Goal: Obtain resource: Obtain resource

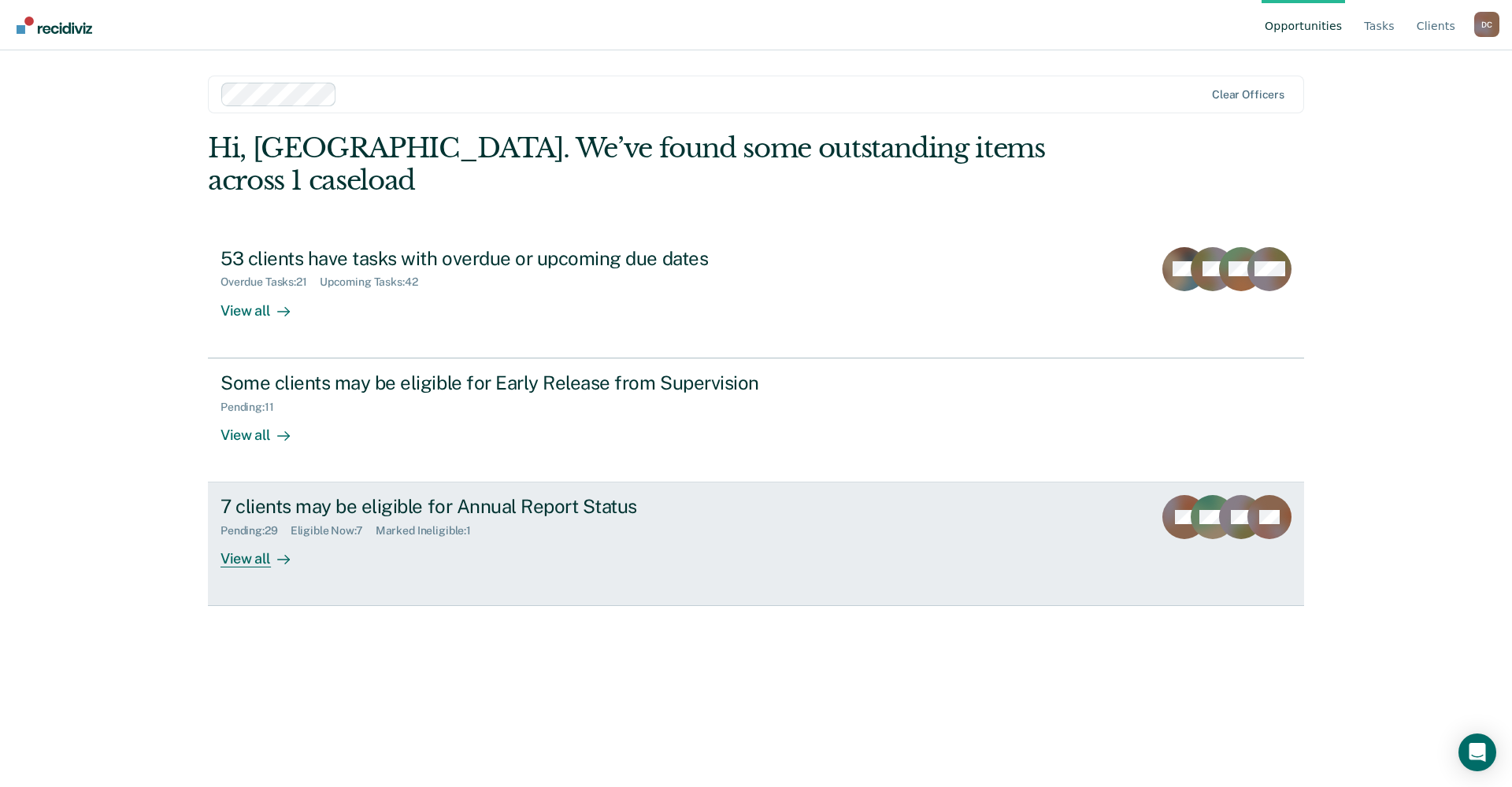
click at [244, 538] on div "View all" at bounding box center [264, 553] width 88 height 31
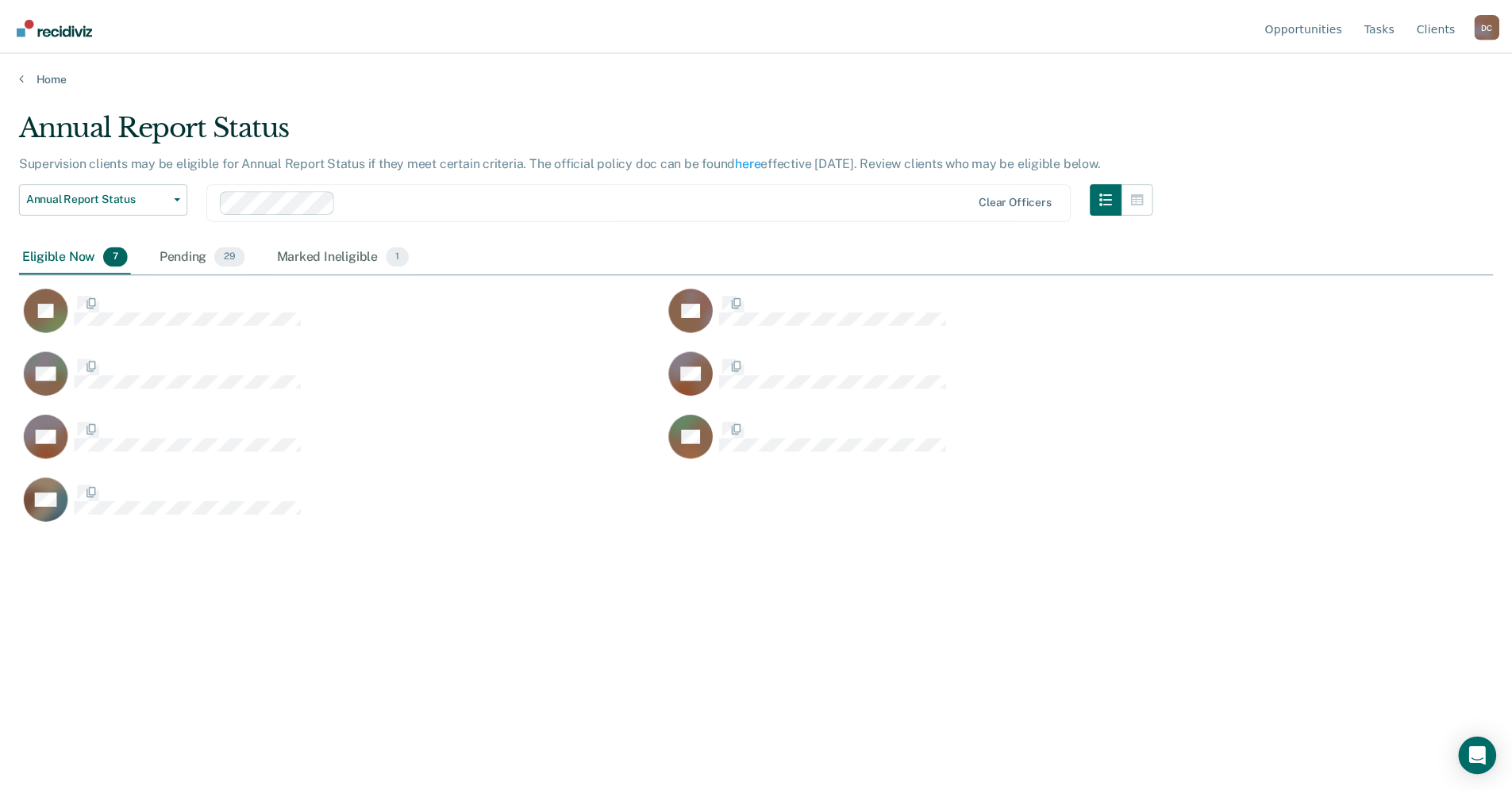
scroll to position [553, 1474]
click at [204, 255] on div "Pending 29" at bounding box center [204, 257] width 93 height 35
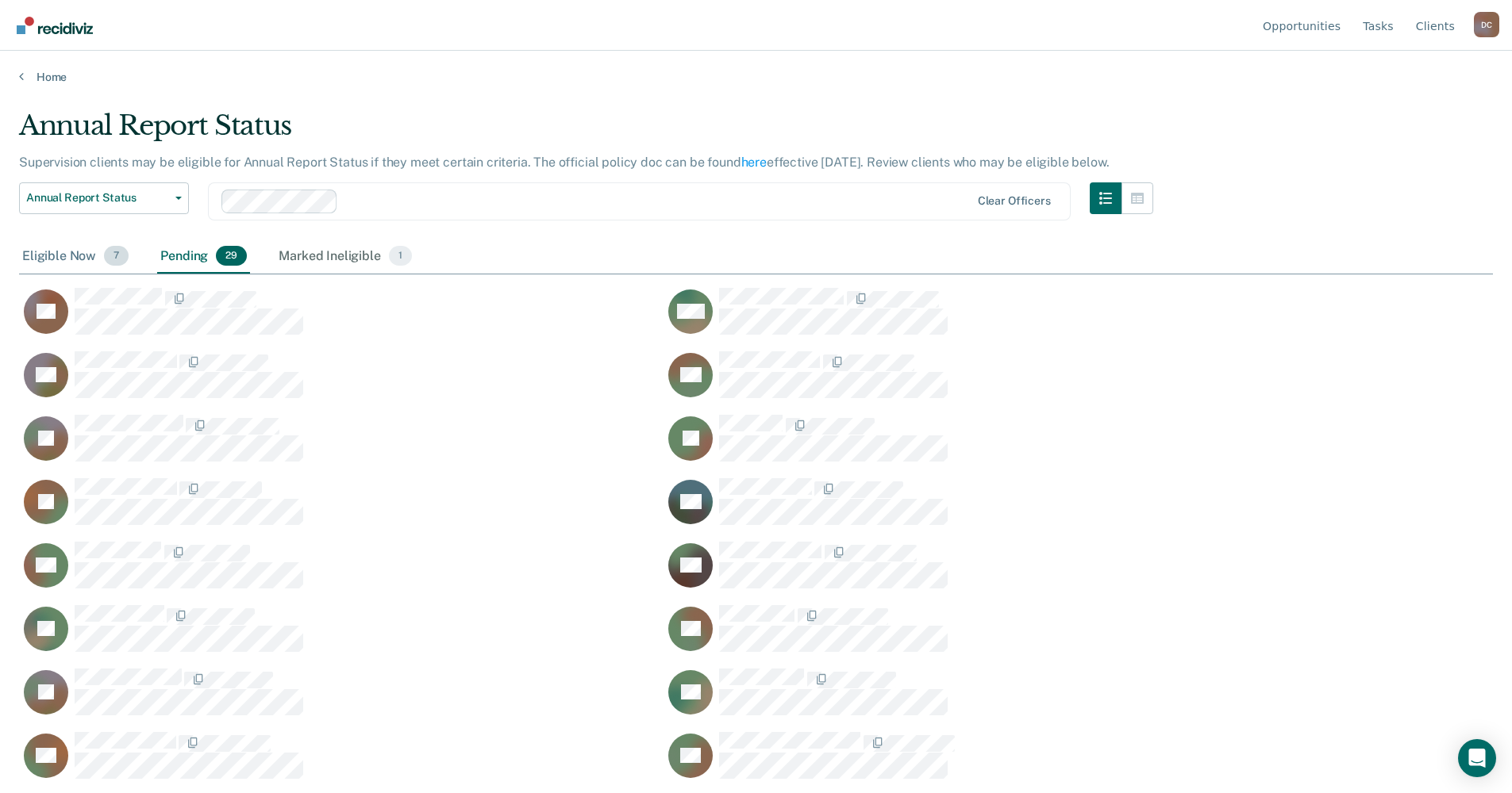
click at [79, 248] on div "Eligible Now 7" at bounding box center [75, 257] width 112 height 35
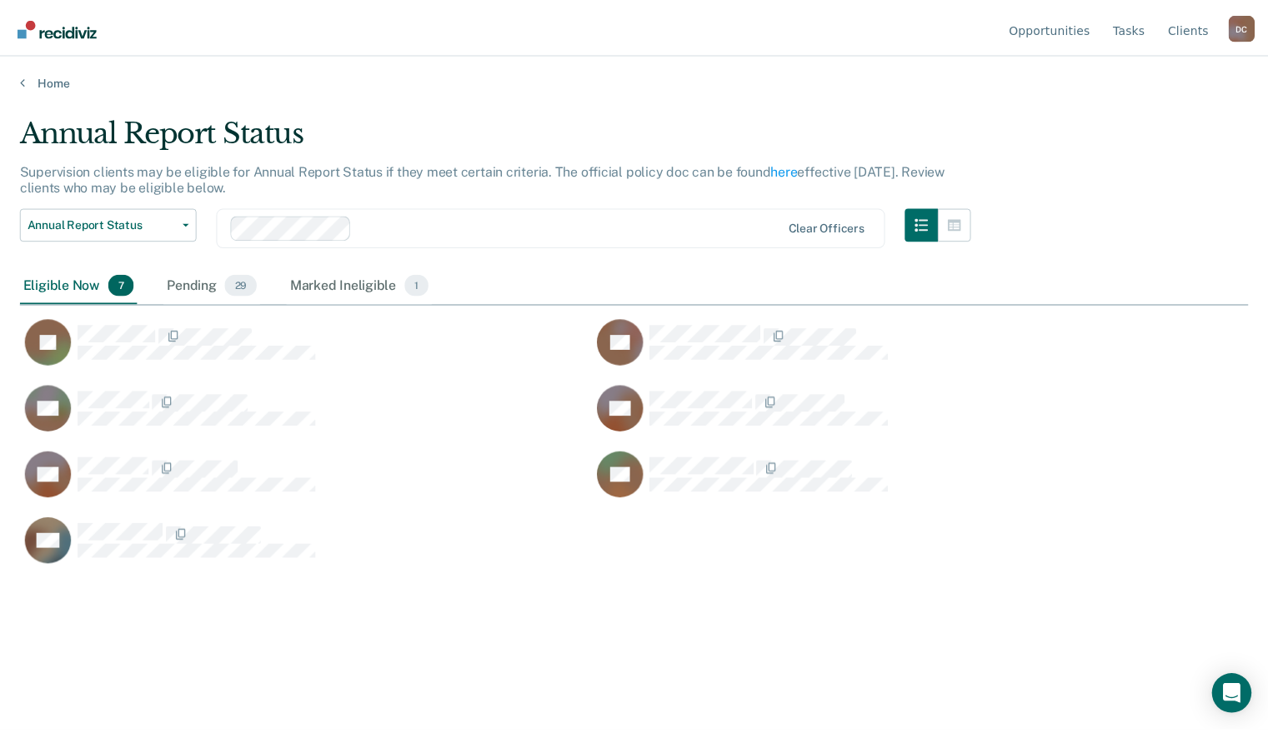
scroll to position [480, 1227]
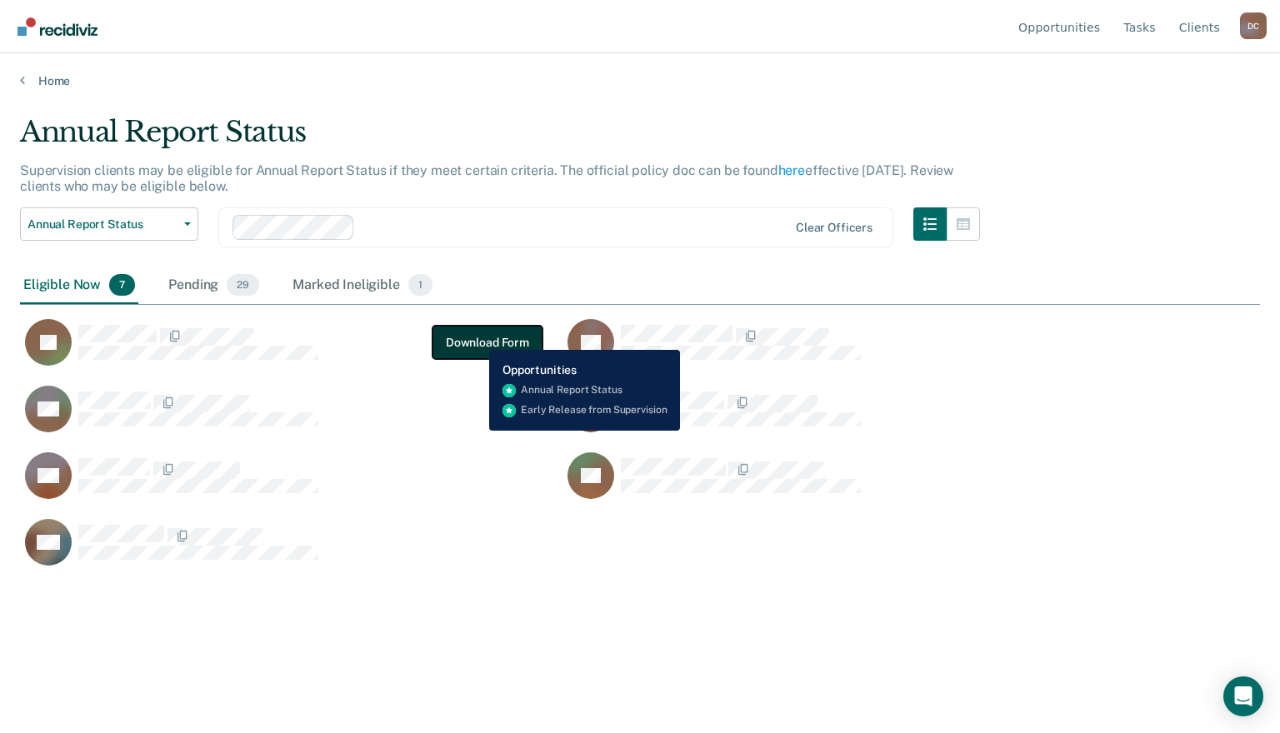
click at [477, 338] on button "Download Form" at bounding box center [488, 342] width 110 height 33
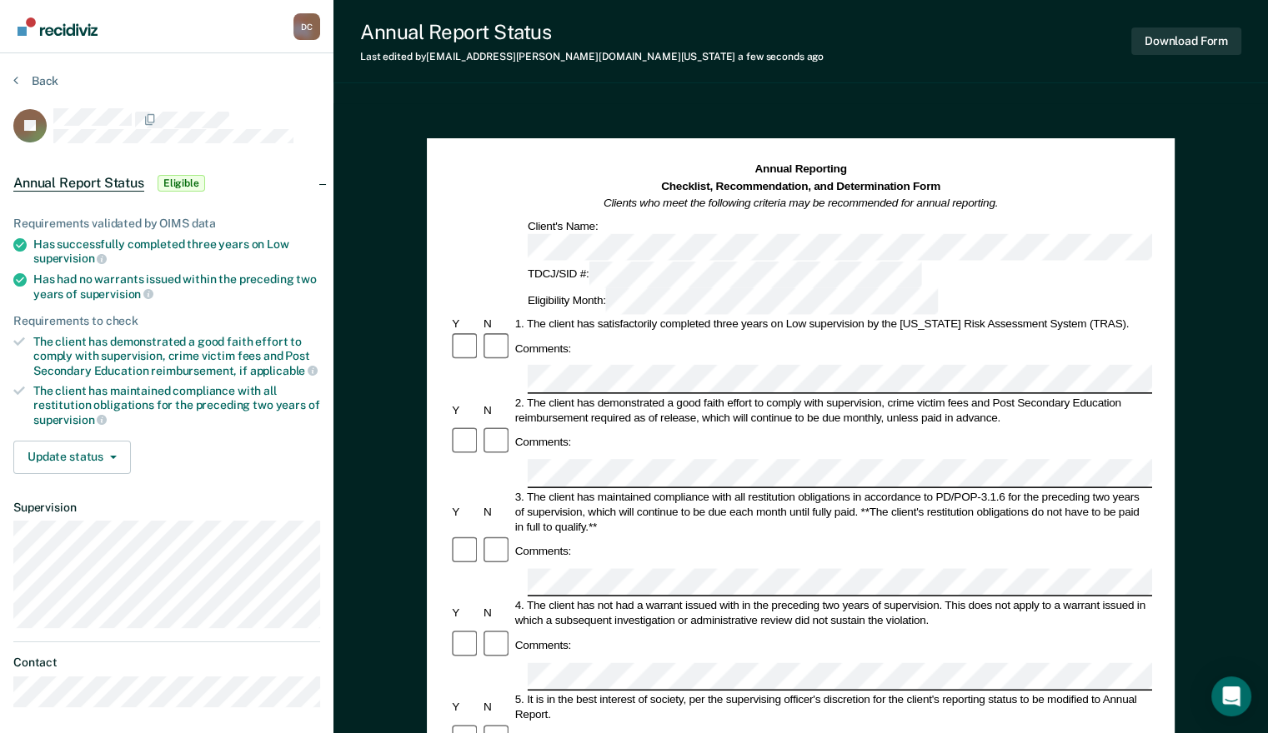
scroll to position [83, 0]
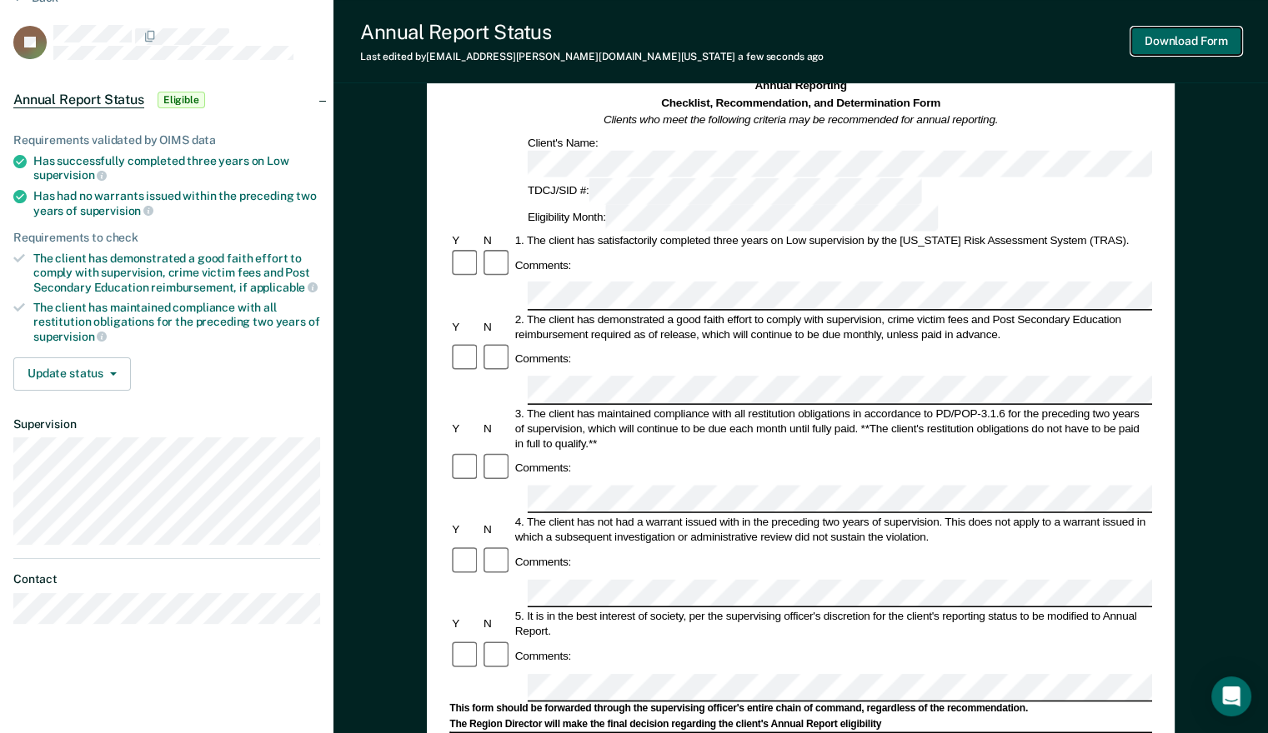
click at [1158, 46] on button "Download Form" at bounding box center [1186, 42] width 110 height 28
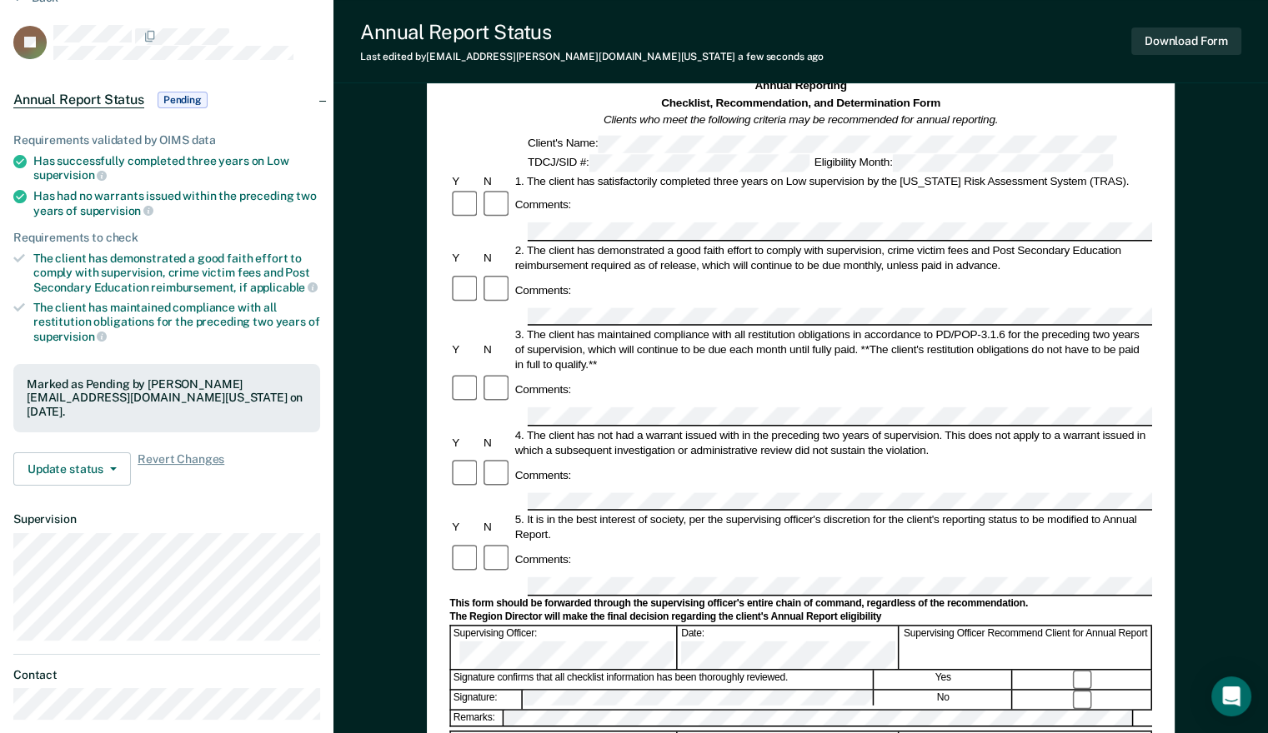
click at [1193, 82] on div "Annual Report Status Last edited by [PERSON_NAME][EMAIL_ADDRESS][DOMAIN_NAME][U…" at bounding box center [800, 41] width 934 height 83
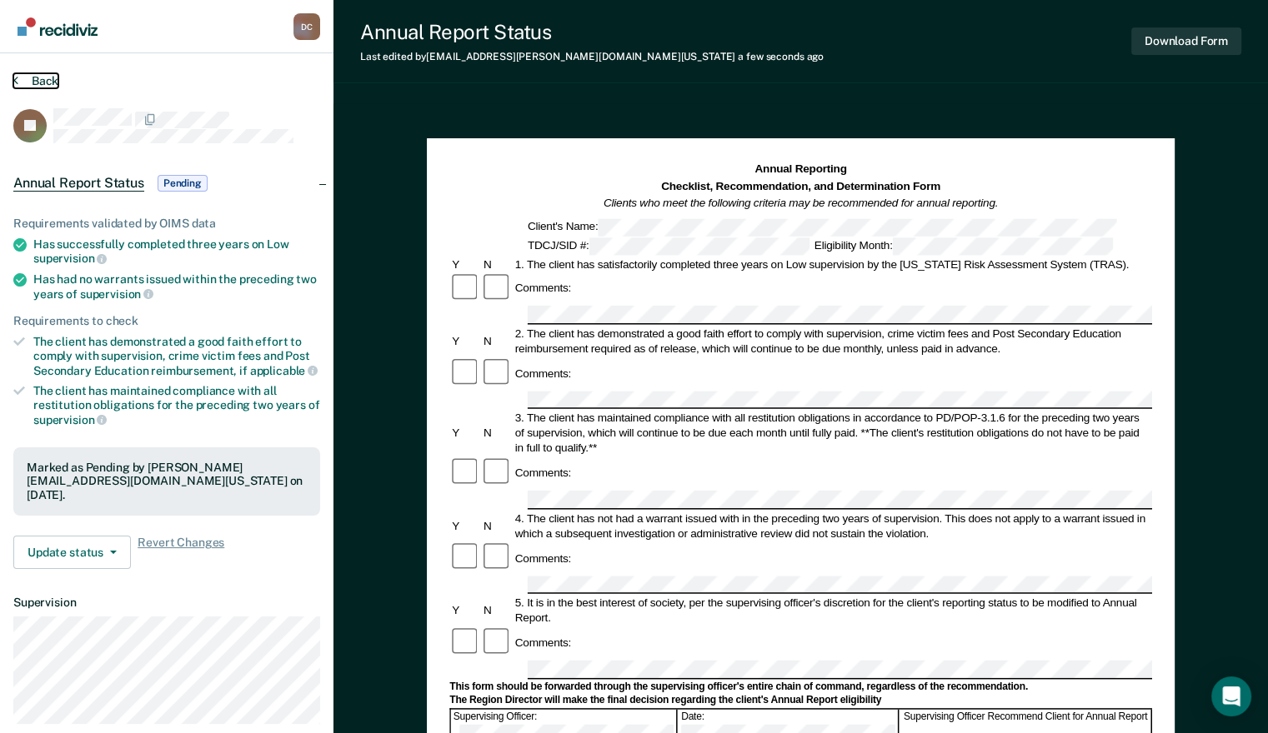
click at [30, 87] on button "Back" at bounding box center [35, 80] width 45 height 15
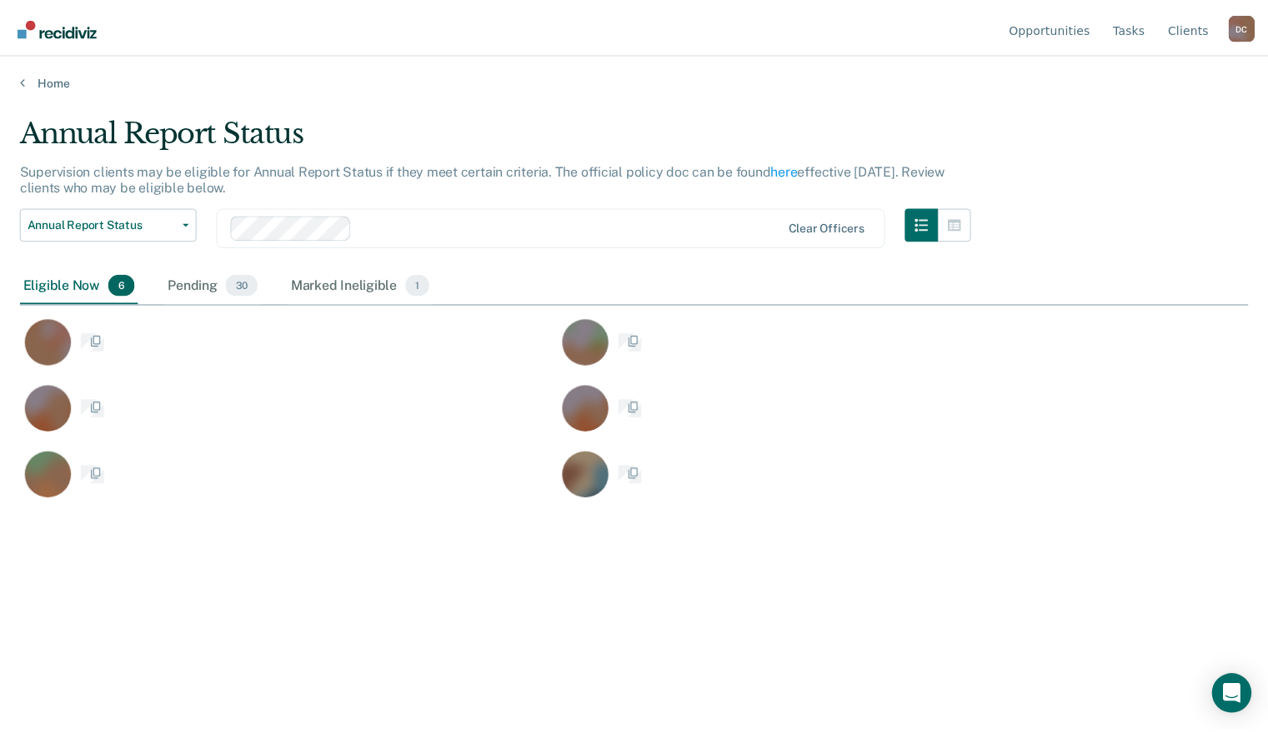
scroll to position [480, 1227]
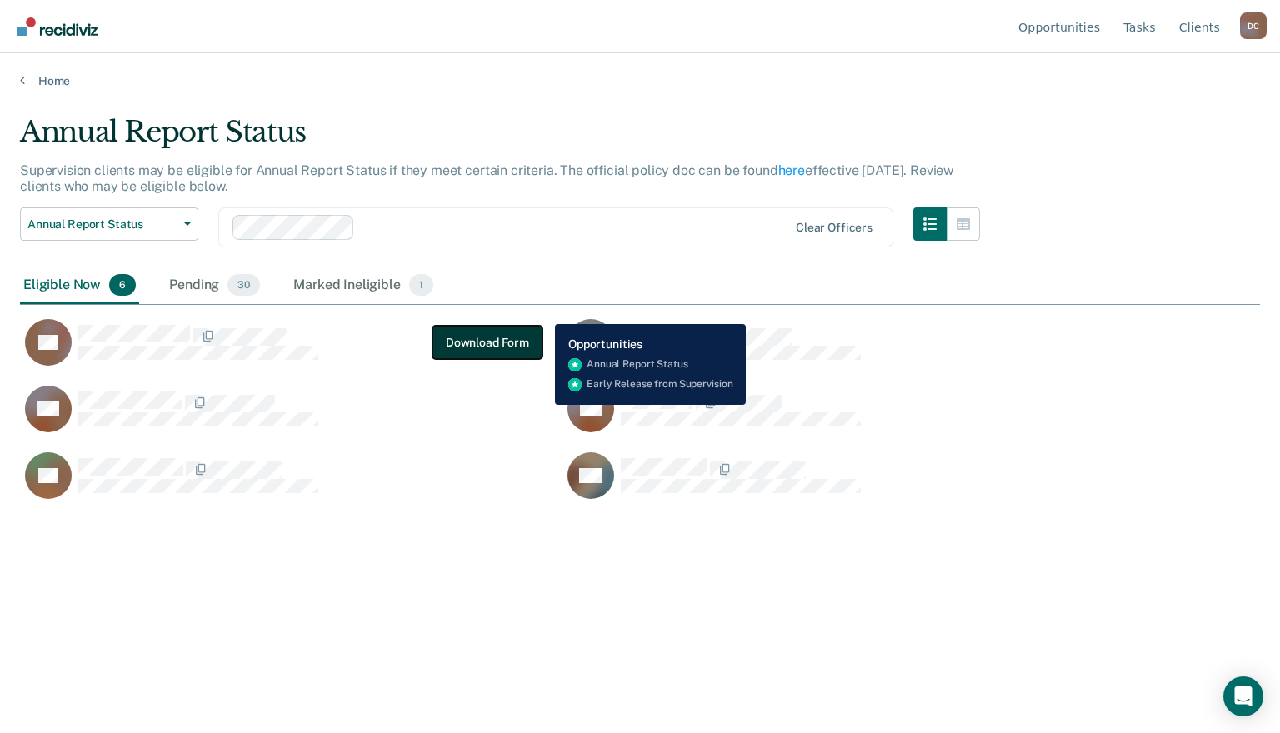
click at [476, 332] on button "Download Form" at bounding box center [488, 342] width 110 height 33
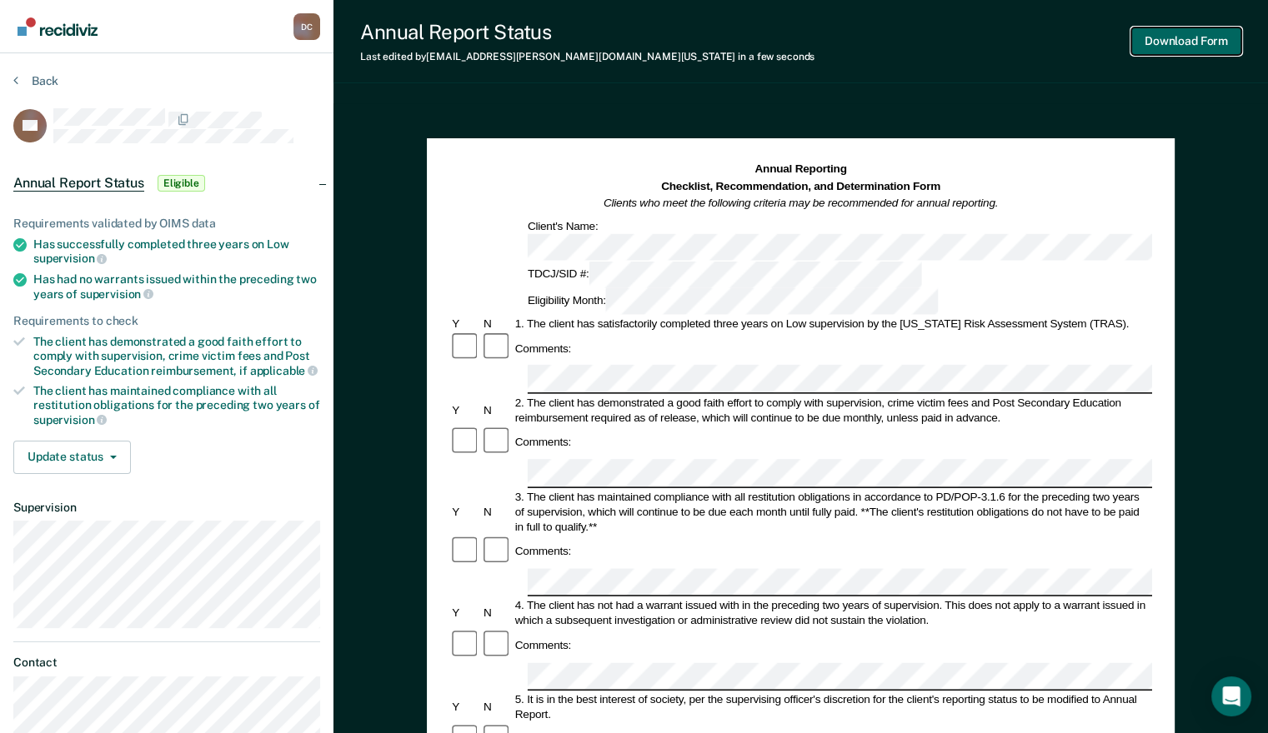
click at [1171, 44] on button "Download Form" at bounding box center [1186, 42] width 110 height 28
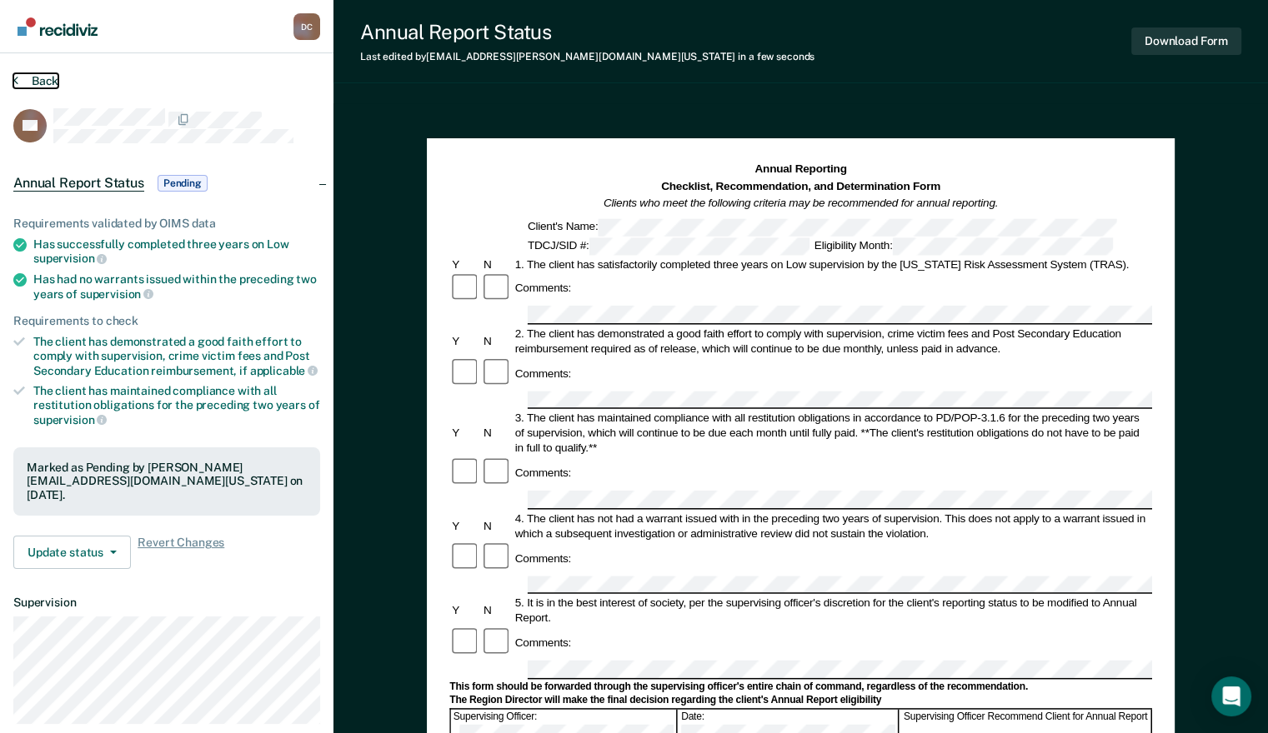
click at [47, 80] on button "Back" at bounding box center [35, 80] width 45 height 15
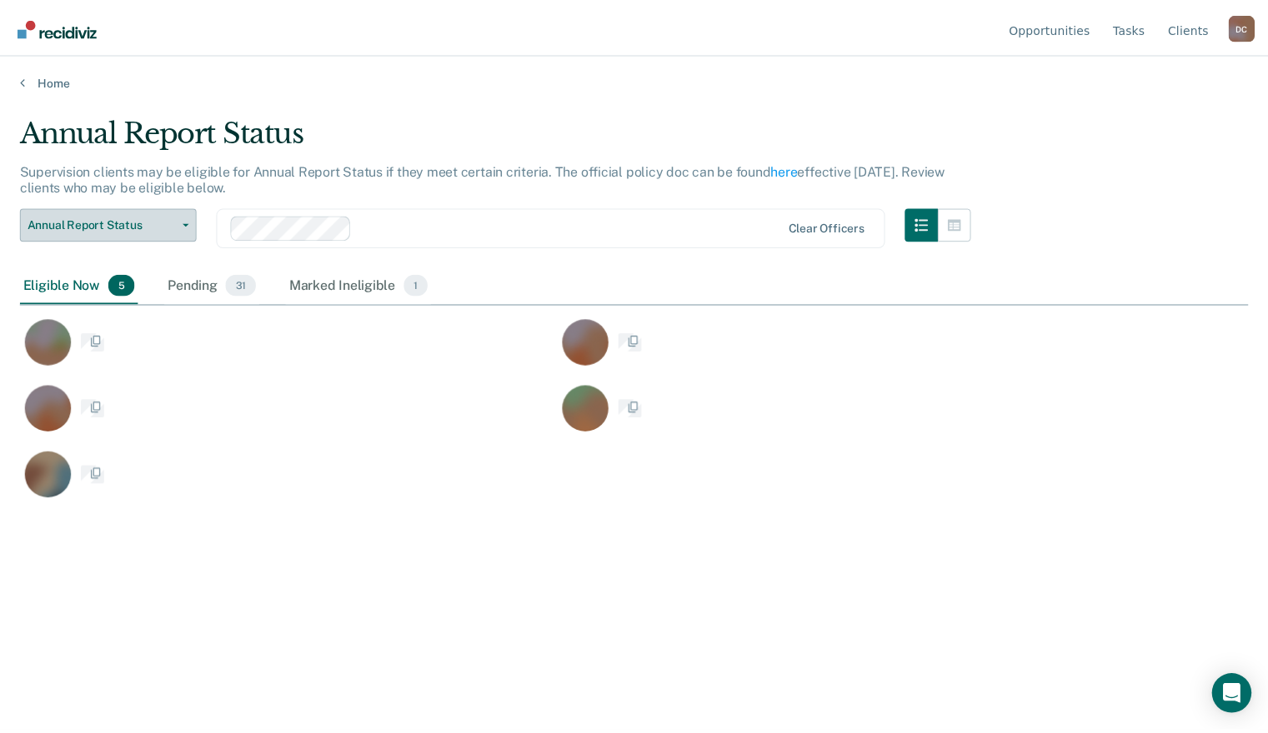
scroll to position [480, 1227]
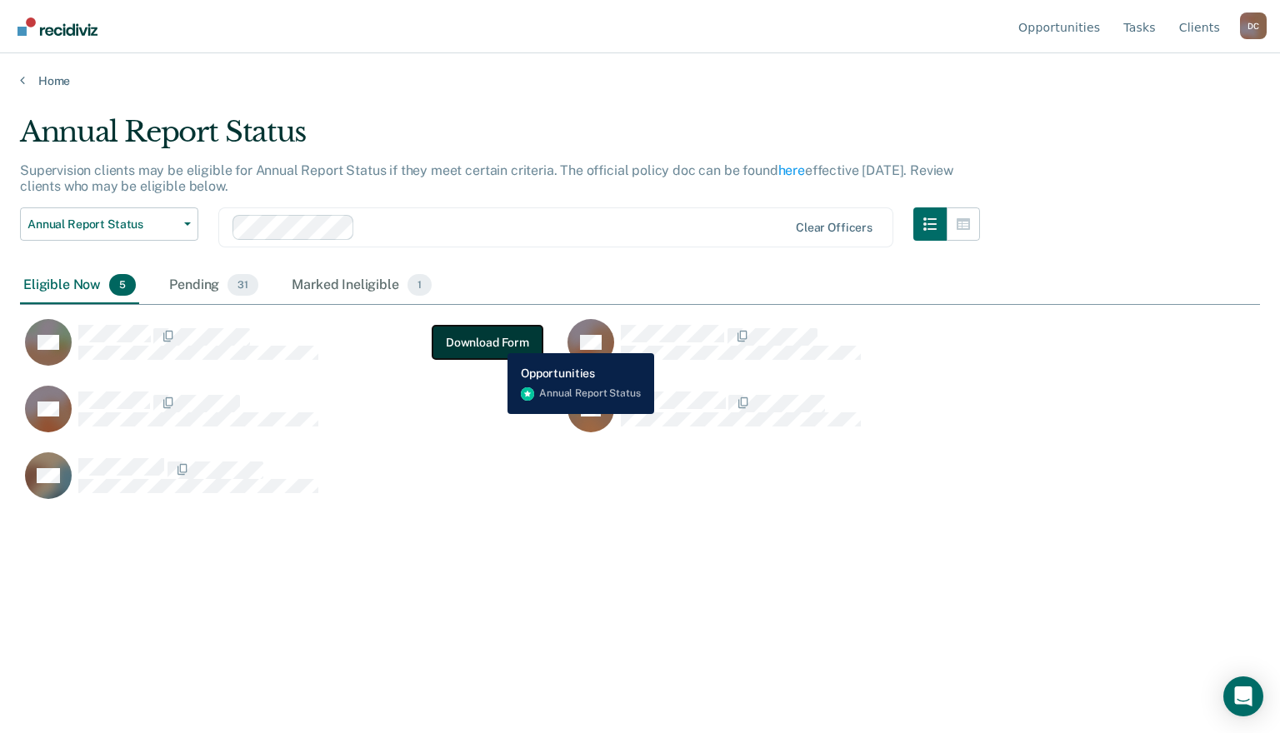
click at [495, 341] on button "Download Form" at bounding box center [488, 342] width 110 height 33
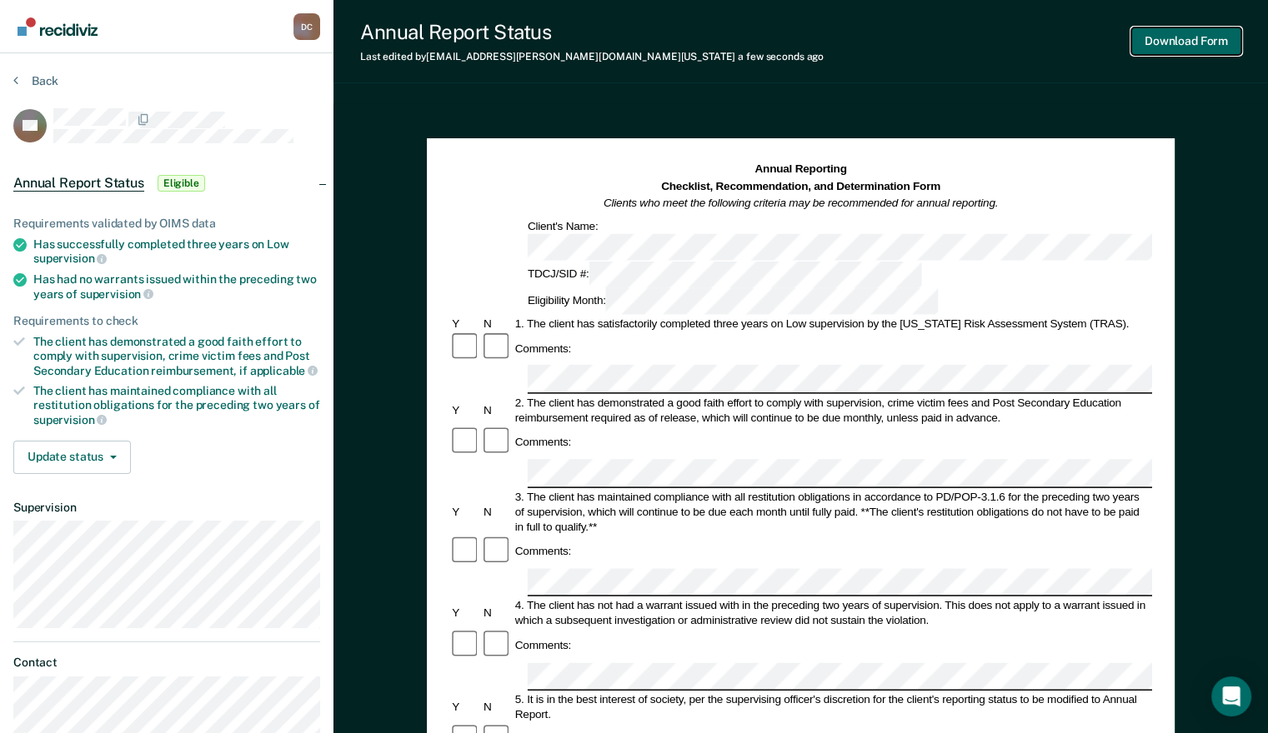
click at [1163, 47] on button "Download Form" at bounding box center [1186, 42] width 110 height 28
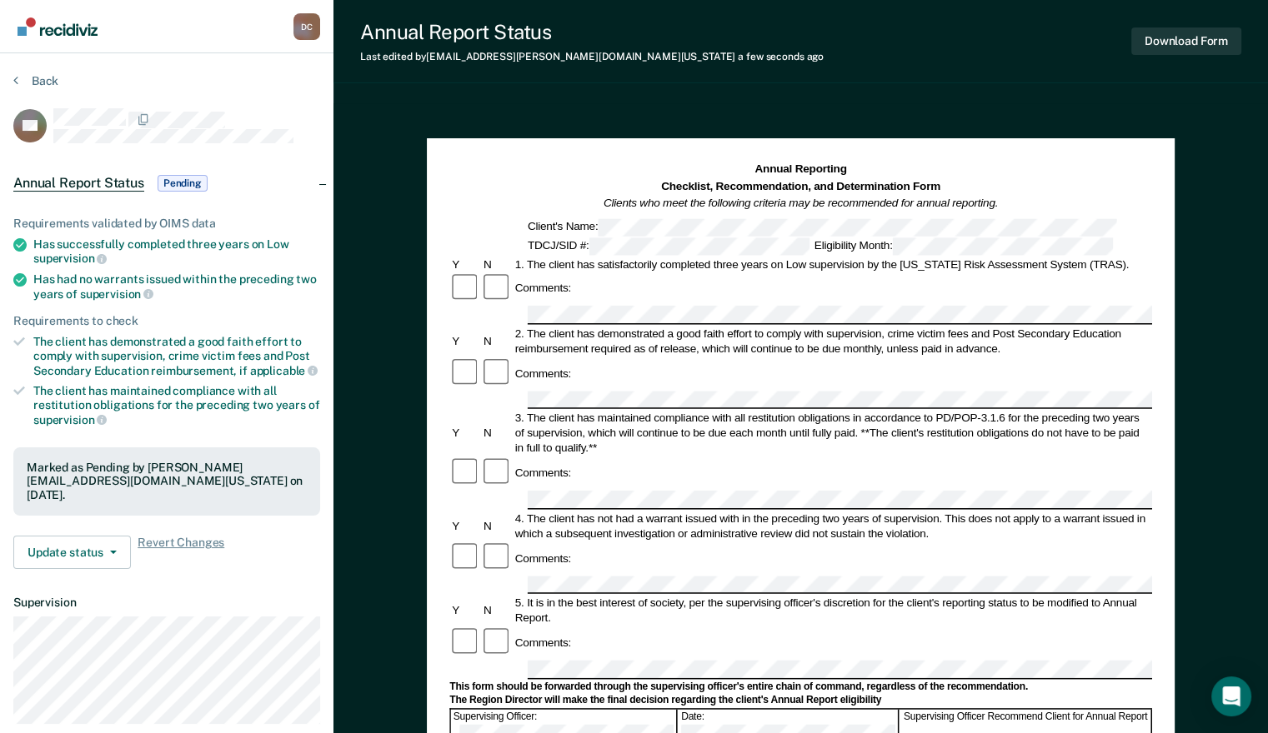
drag, startPoint x: 507, startPoint y: 113, endPoint x: 423, endPoint y: 101, distance: 84.2
click at [507, 113] on div "Annual Reporting Checklist, Recommendation, and Determination Form Clients who …" at bounding box center [800, 672] width 934 height 1139
click at [50, 76] on button "Back" at bounding box center [35, 80] width 45 height 15
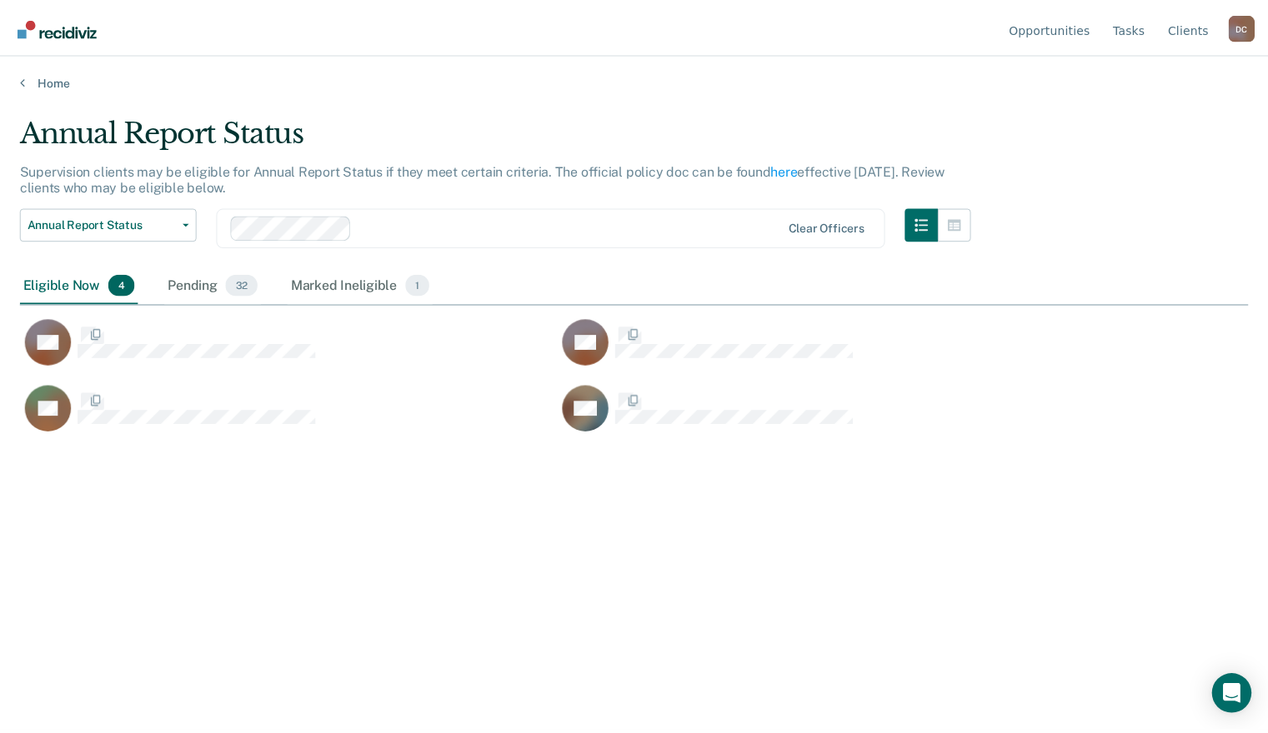
scroll to position [480, 1227]
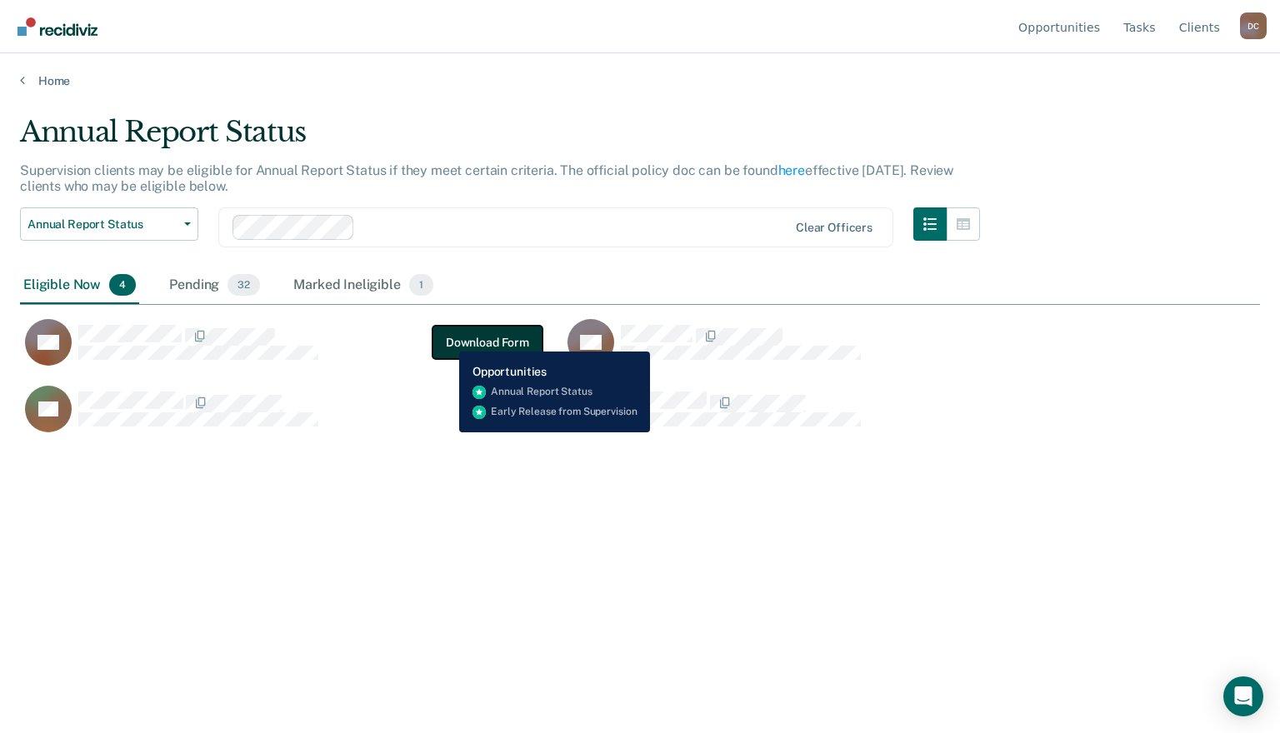
click at [447, 339] on button "Download Form" at bounding box center [488, 342] width 110 height 33
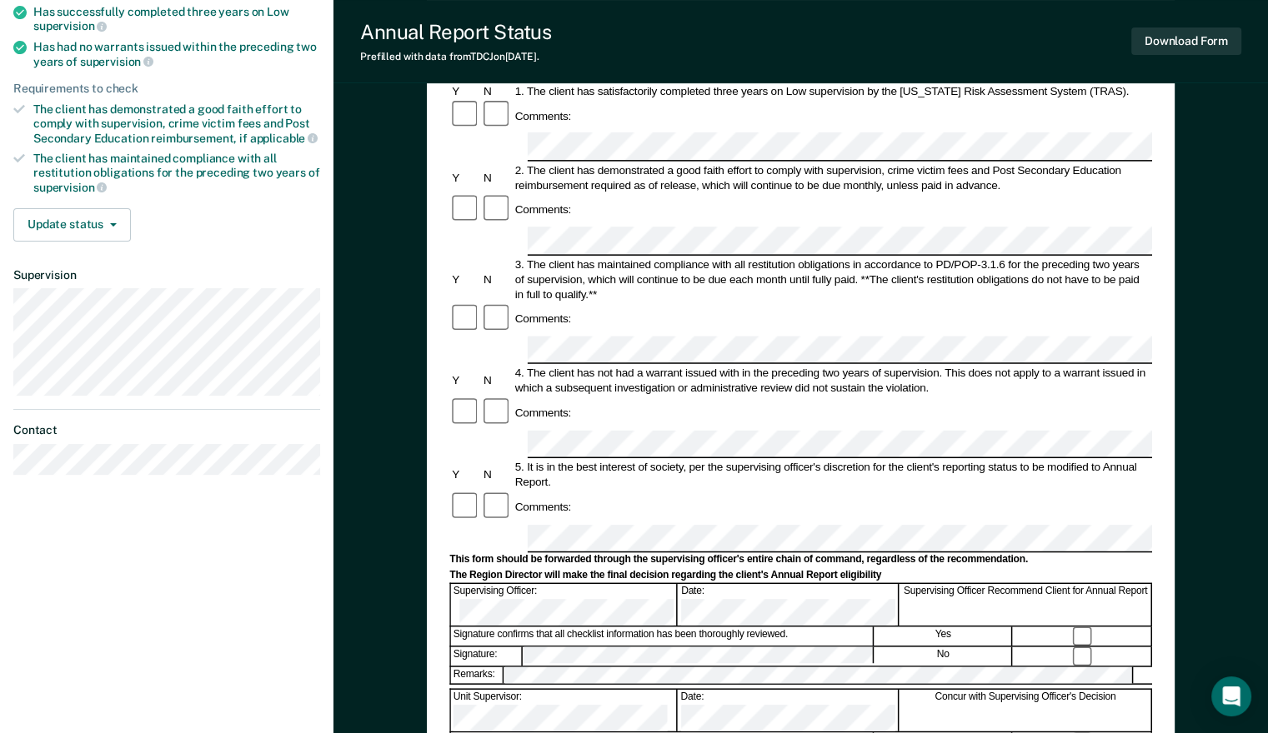
scroll to position [250, 0]
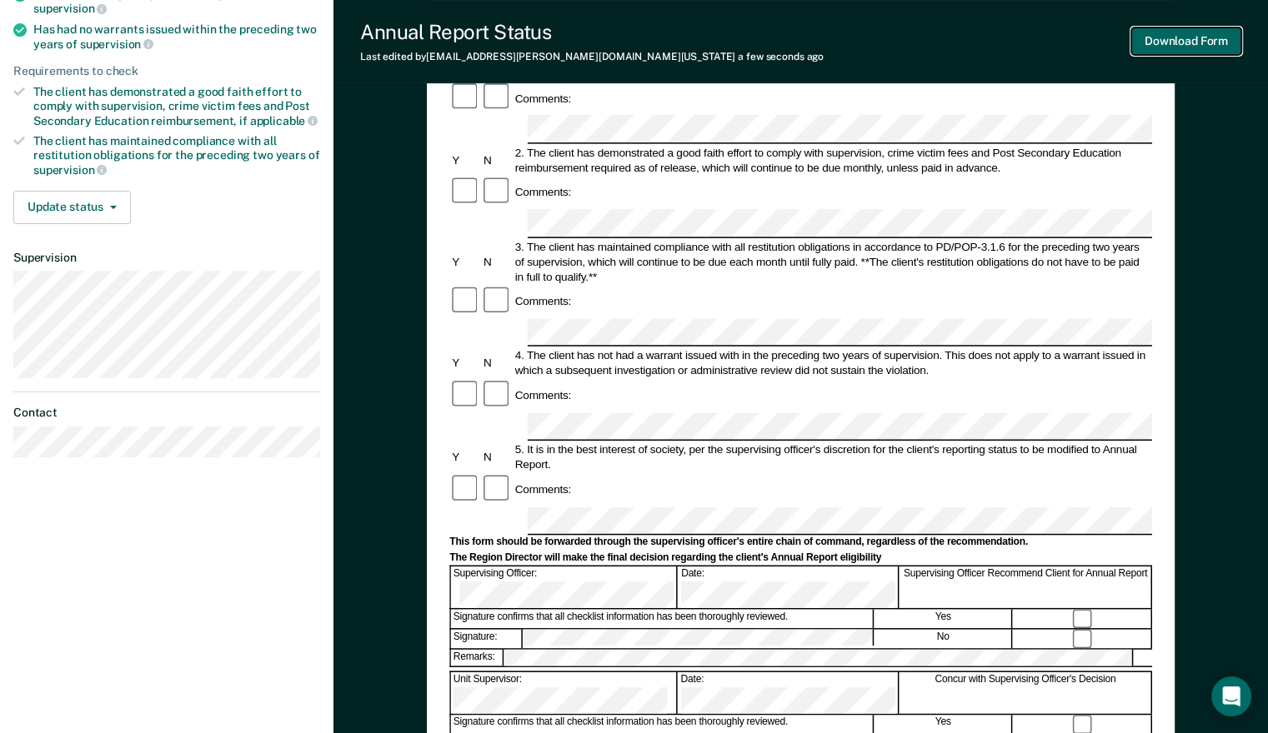
click at [1171, 45] on button "Download Form" at bounding box center [1186, 42] width 110 height 28
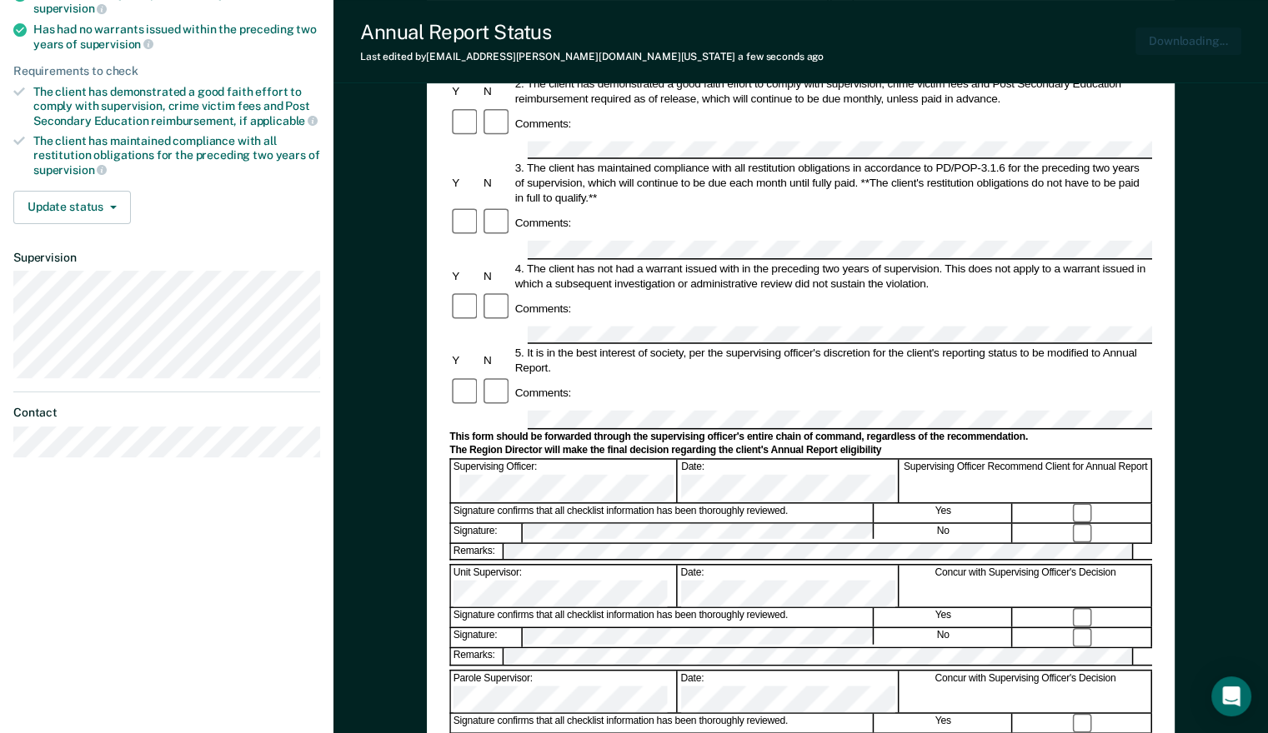
scroll to position [0, 0]
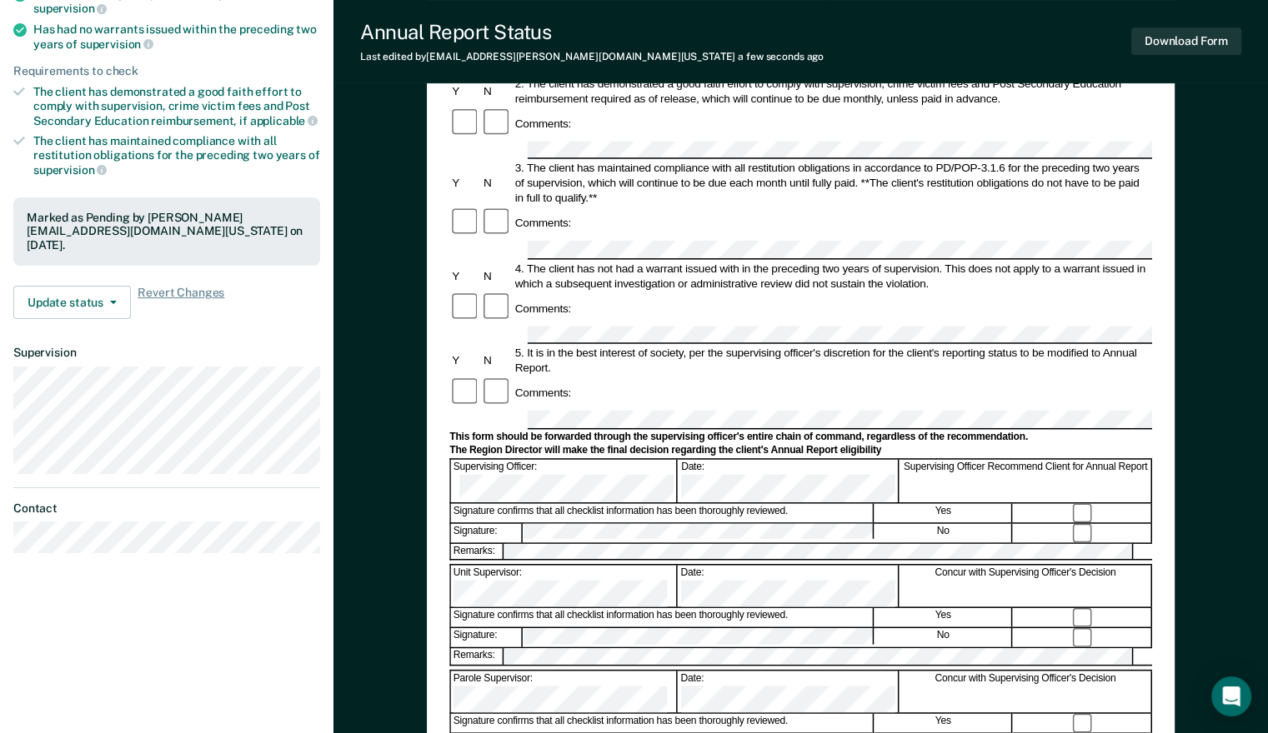
click at [157, 95] on div "The client has demonstrated a good faith effort to comply with supervision, cri…" at bounding box center [176, 106] width 287 height 43
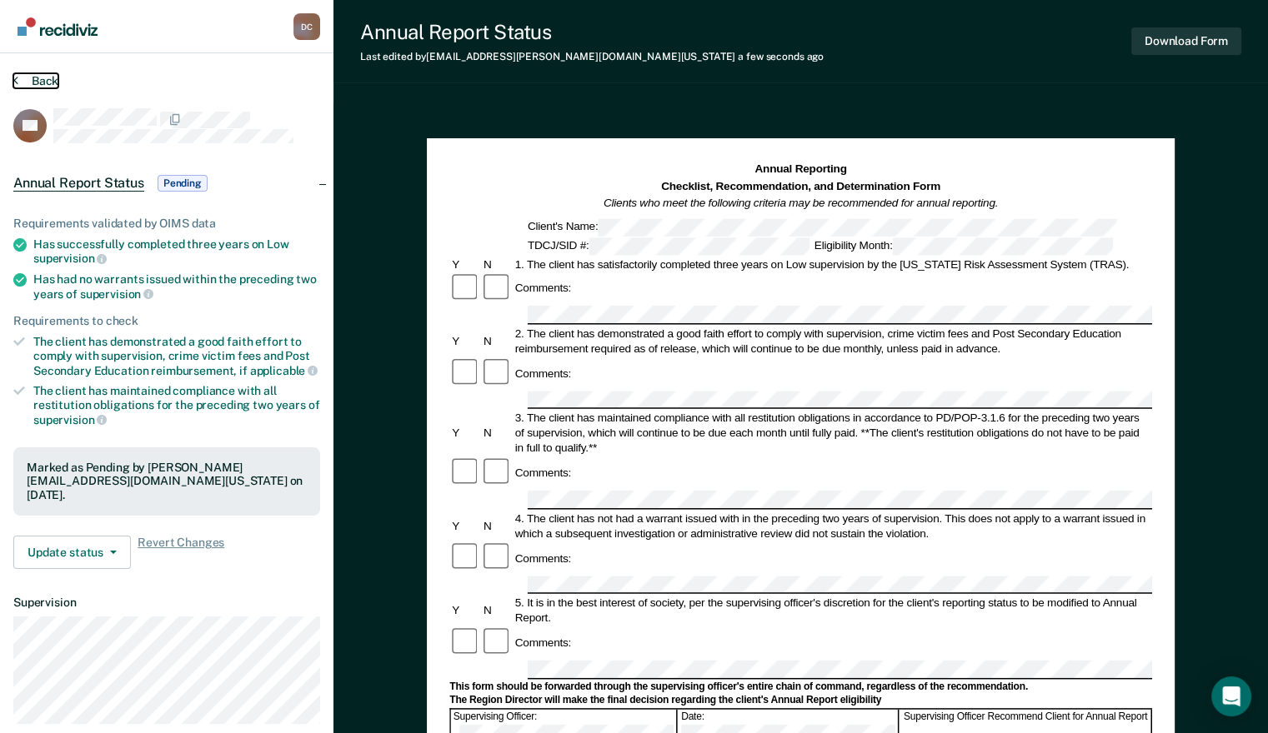
click at [22, 80] on button "Back" at bounding box center [35, 80] width 45 height 15
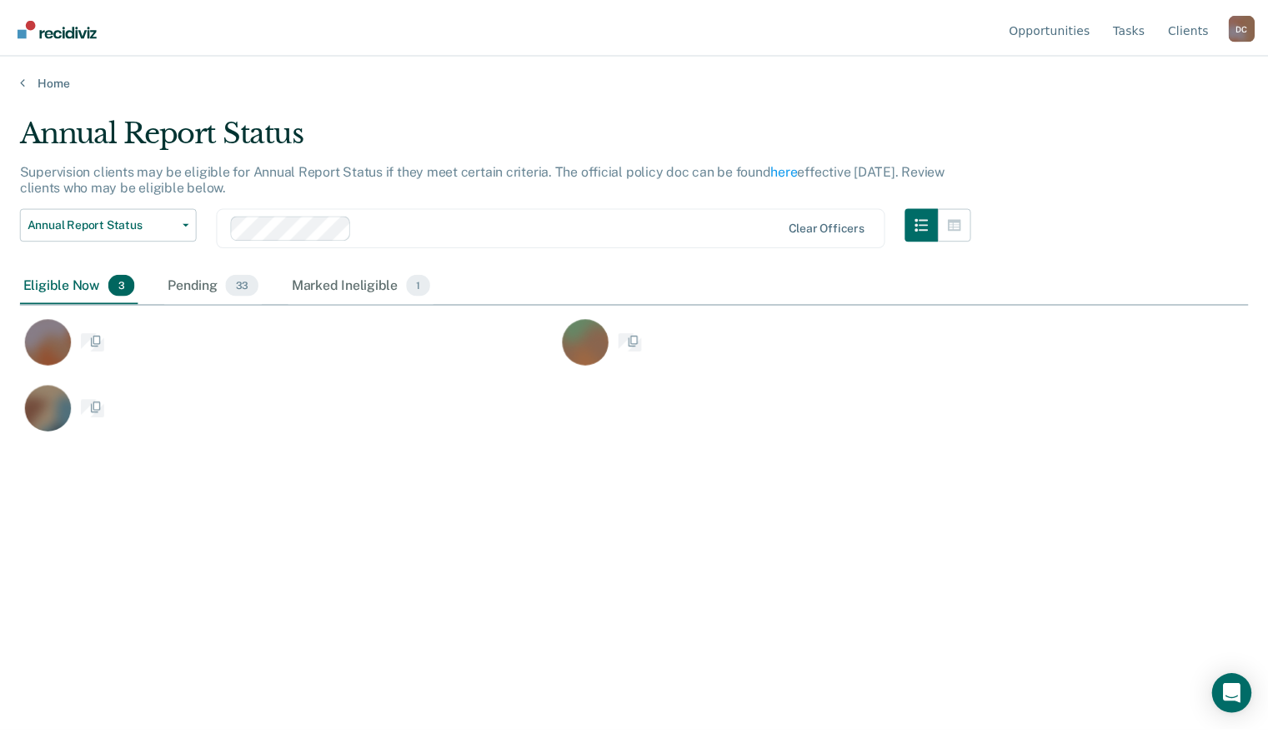
scroll to position [480, 1227]
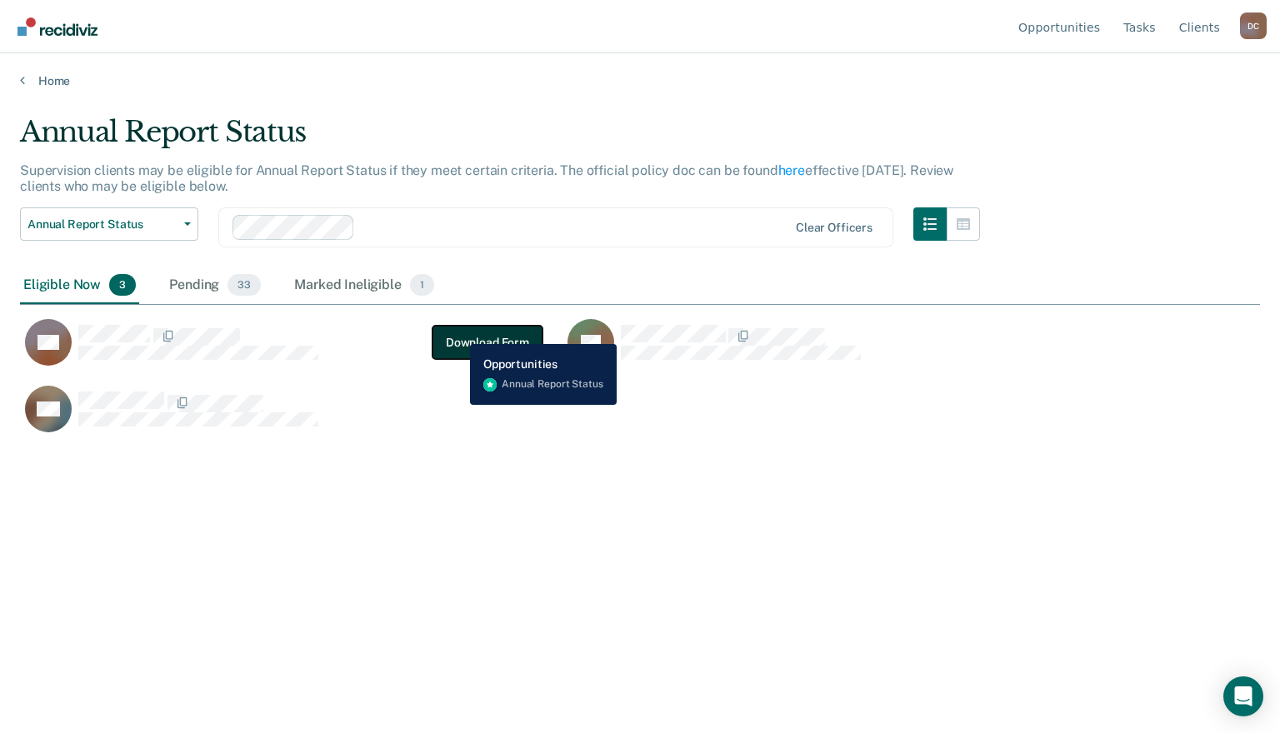
click at [458, 332] on button "Download Form" at bounding box center [488, 342] width 110 height 33
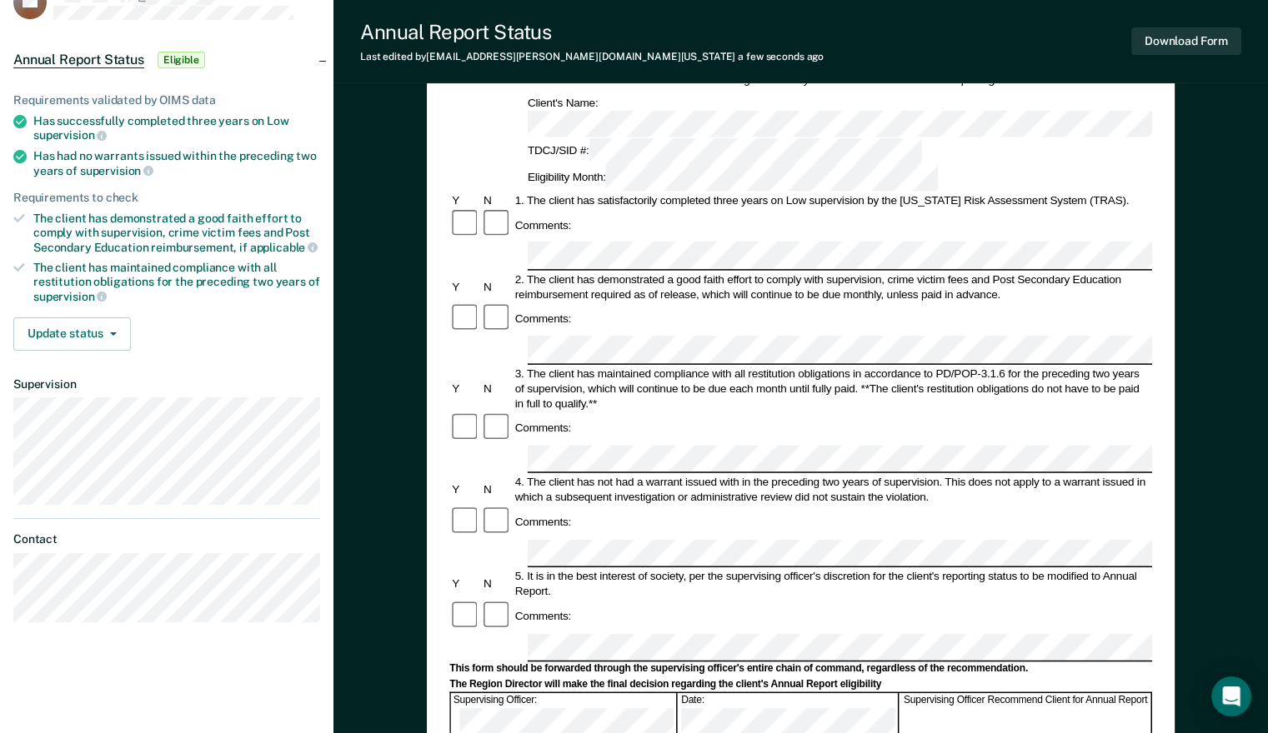
scroll to position [83, 0]
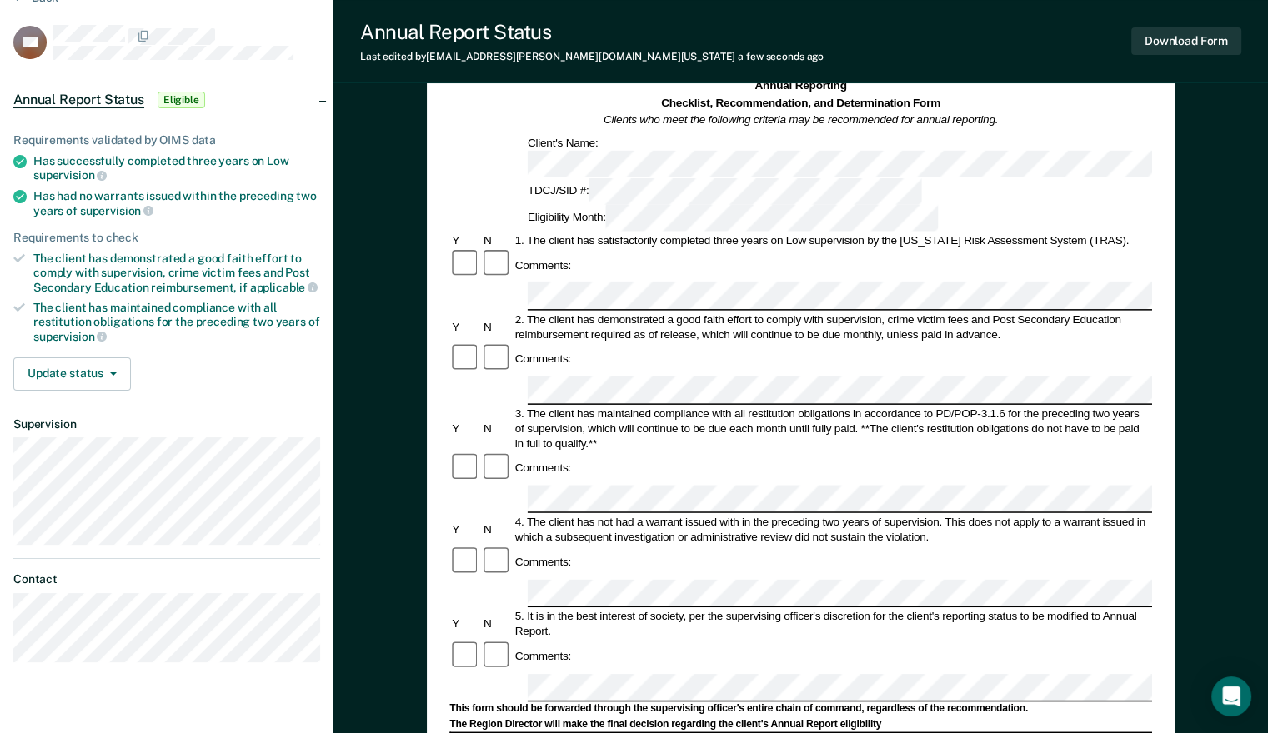
click at [539, 313] on form "Annual Reporting Checklist, Recommendation, and Determination Form Clients who …" at bounding box center [800, 673] width 703 height 1191
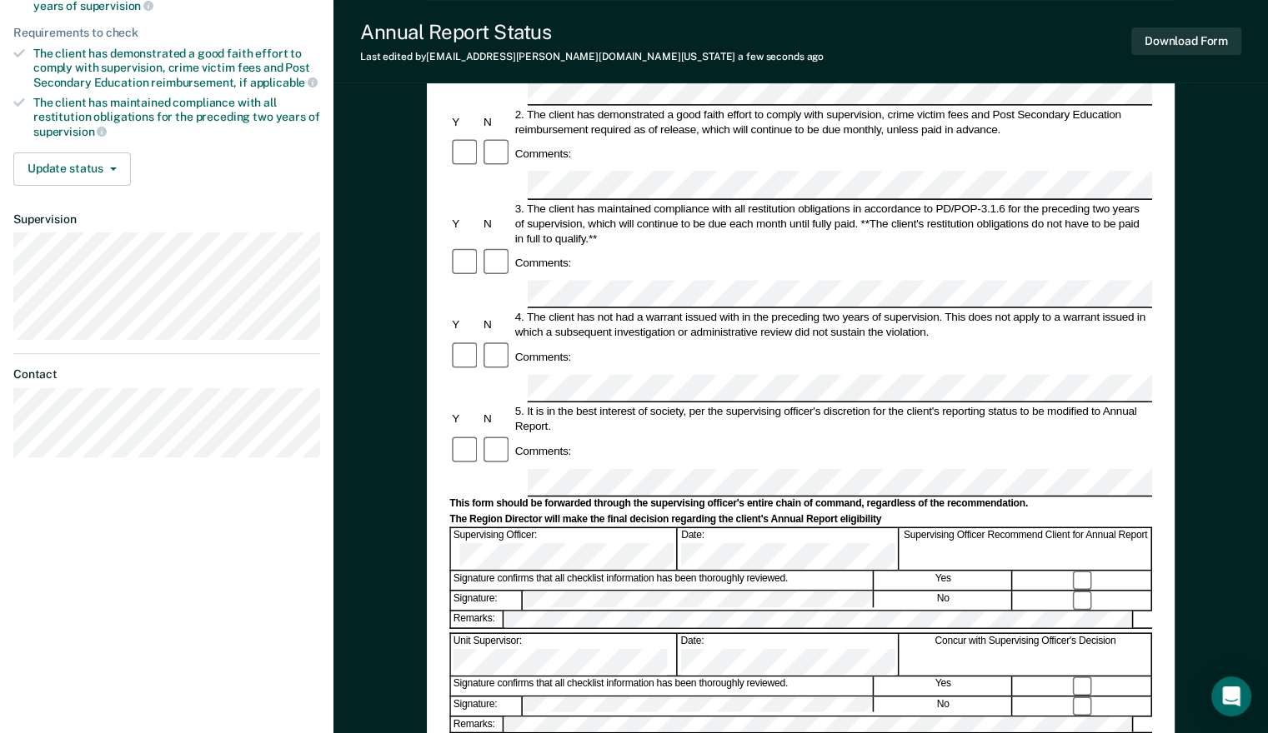
scroll to position [0, 0]
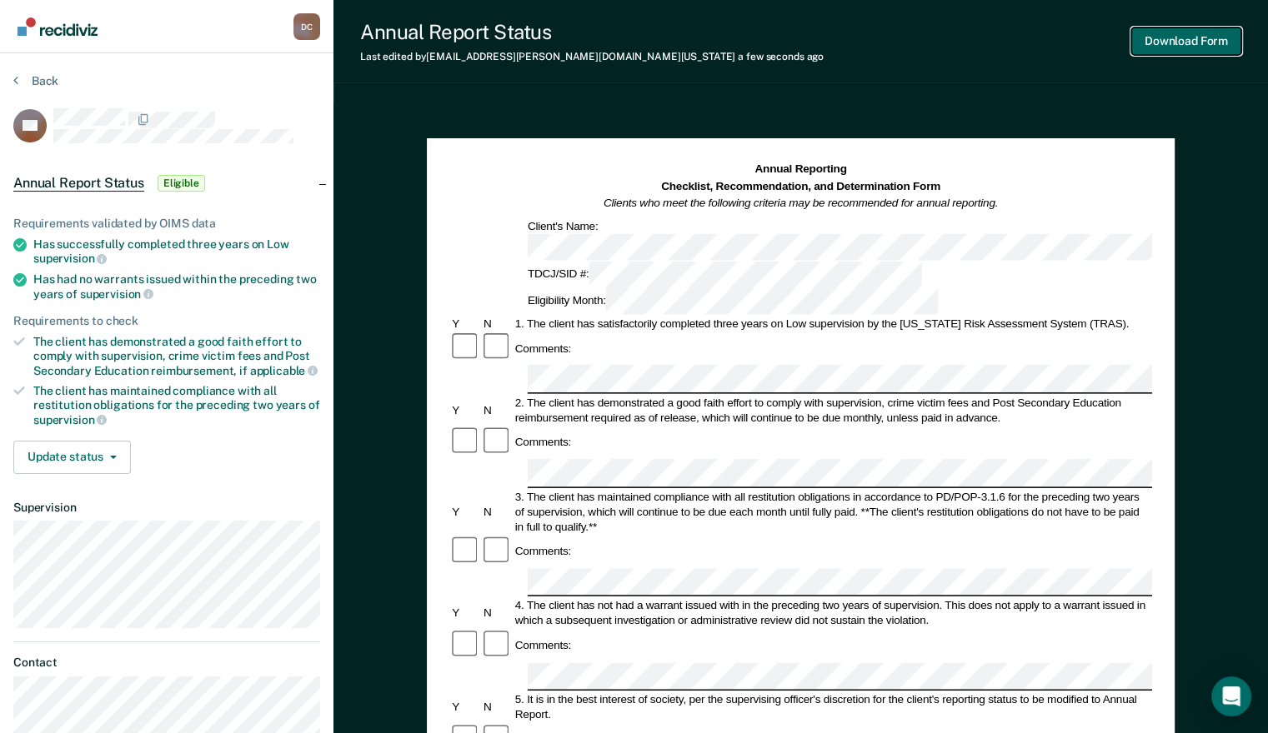
click at [1182, 35] on button "Download Form" at bounding box center [1186, 42] width 110 height 28
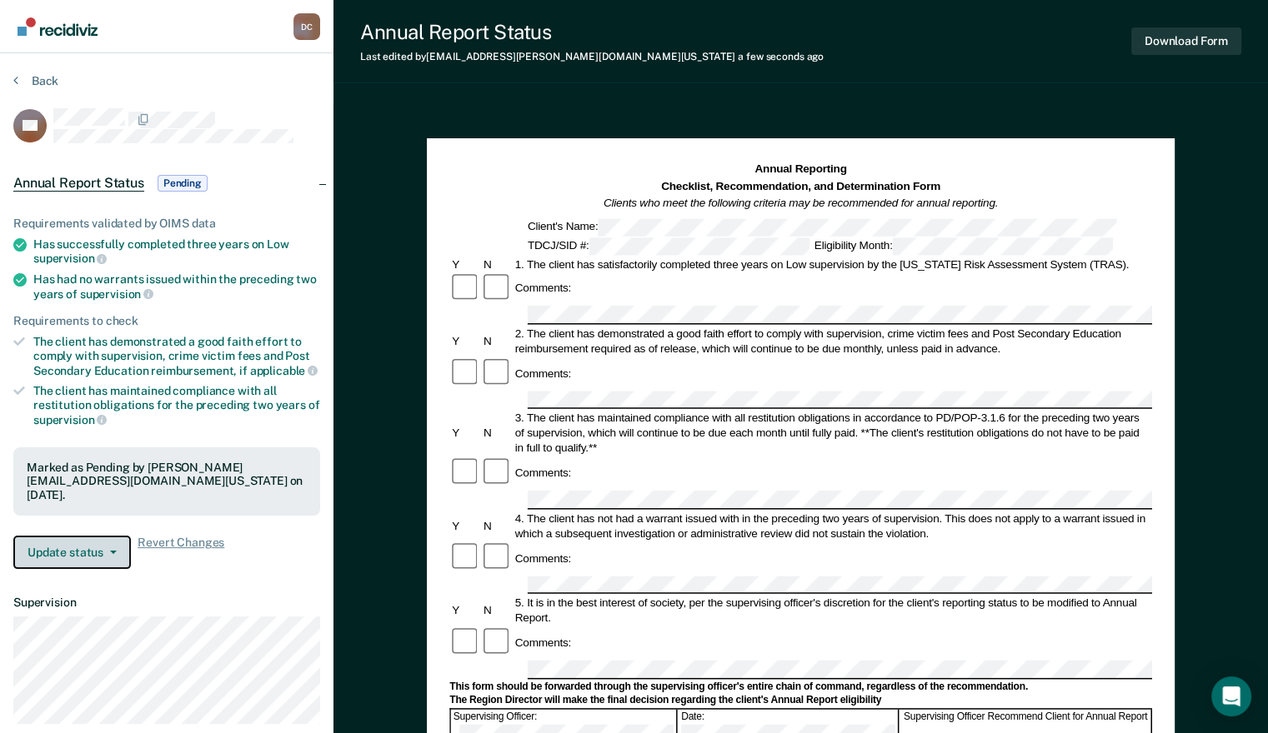
click at [110, 551] on icon "button" at bounding box center [113, 552] width 7 height 3
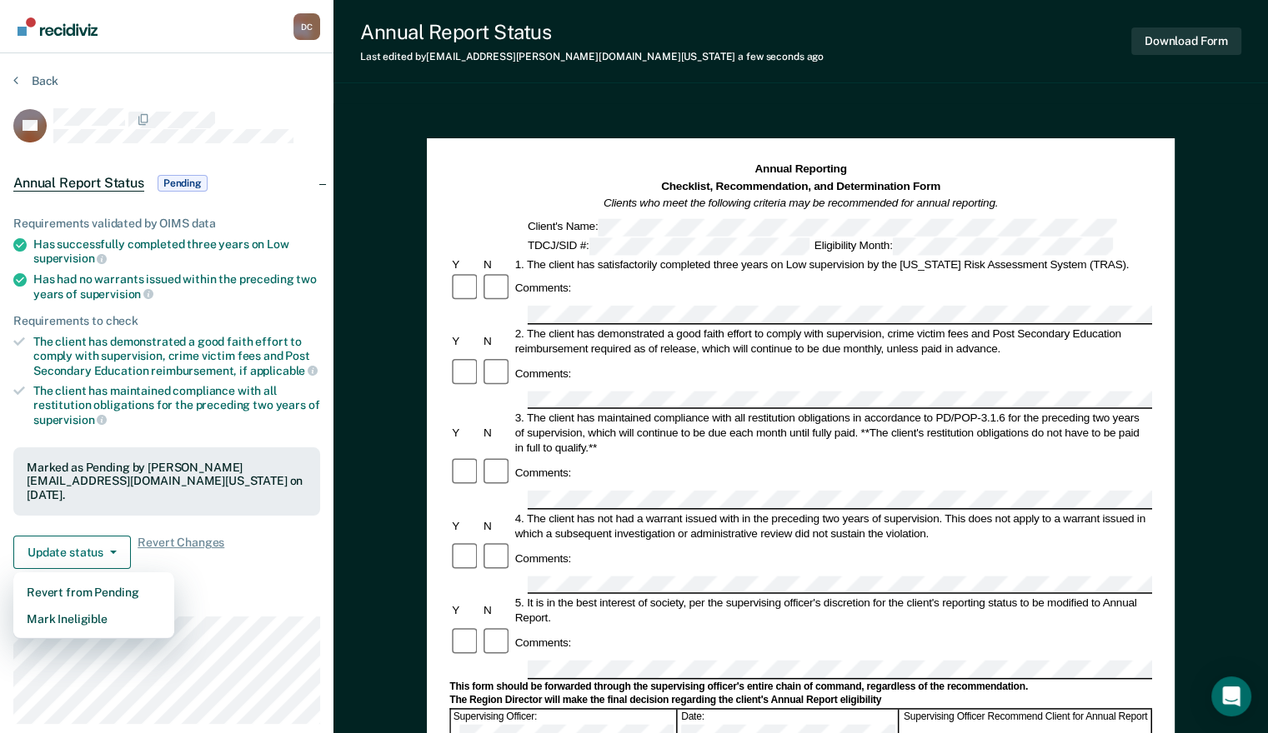
click at [214, 596] on dt "Supervision" at bounding box center [166, 603] width 307 height 14
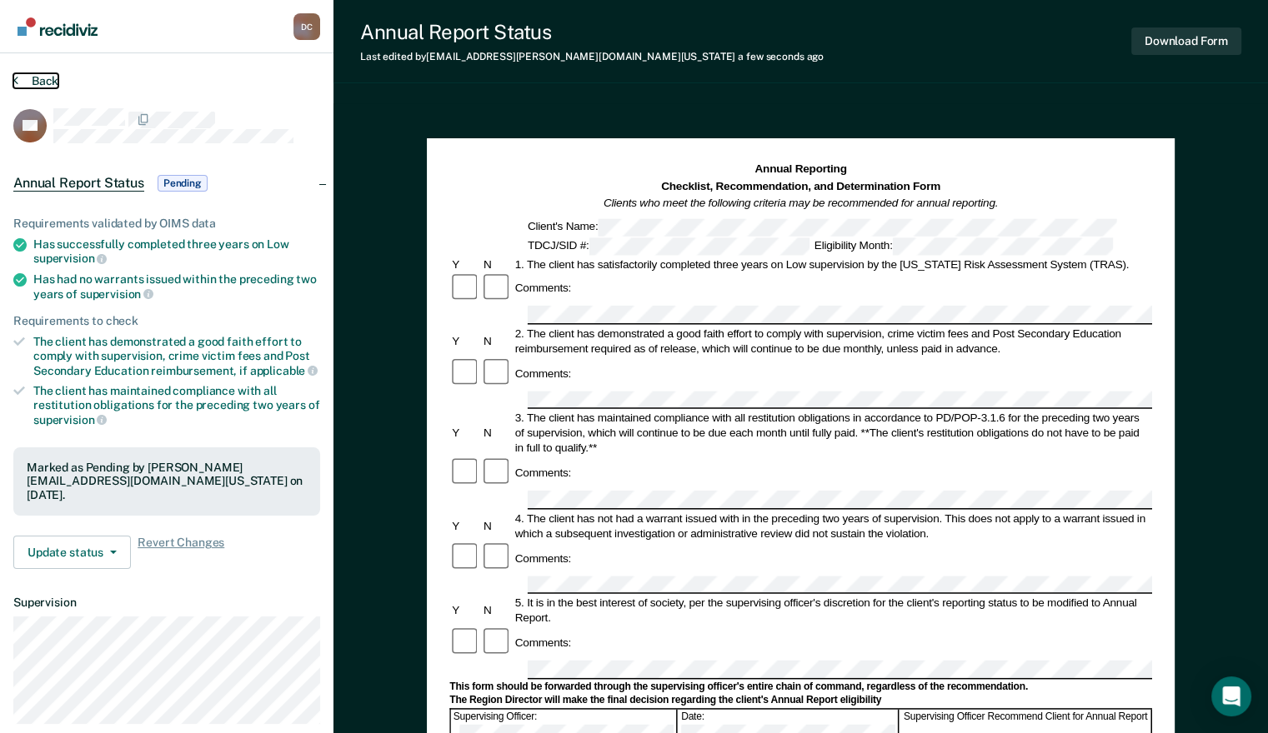
click at [32, 73] on button "Back" at bounding box center [35, 80] width 45 height 15
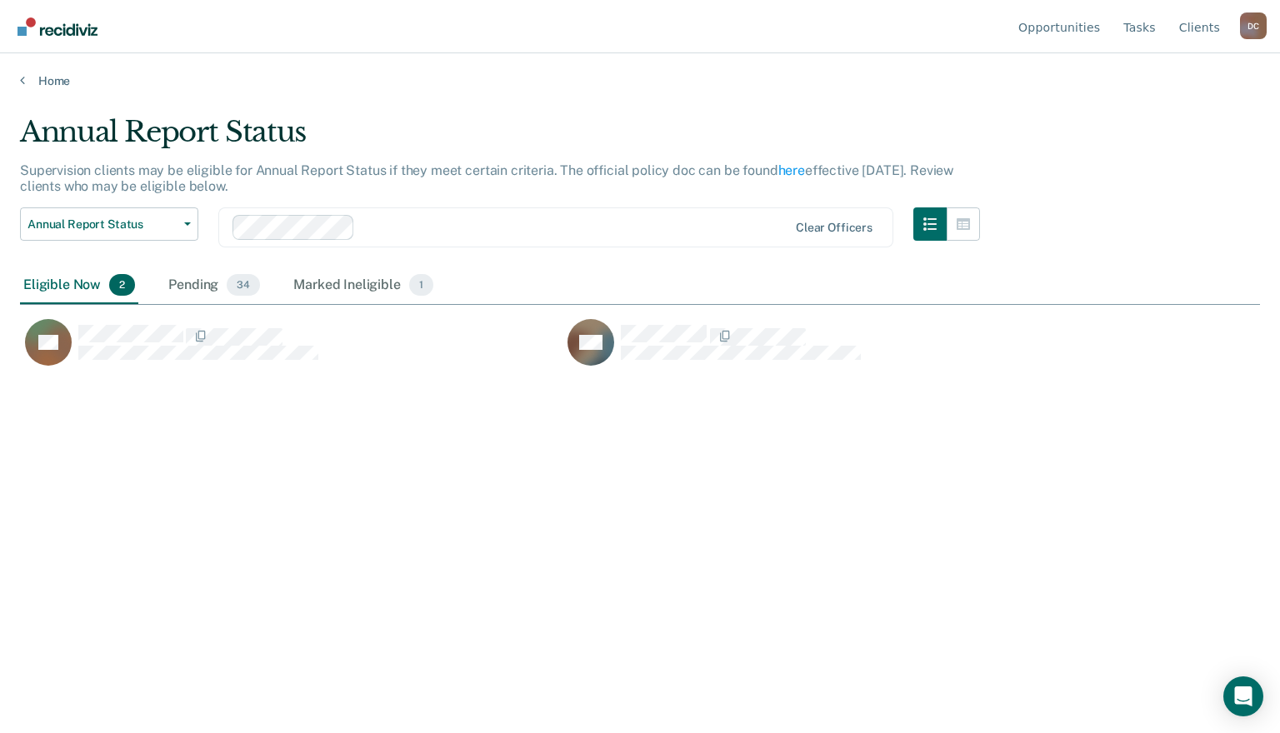
scroll to position [480, 1227]
